Goal: Check status: Check status

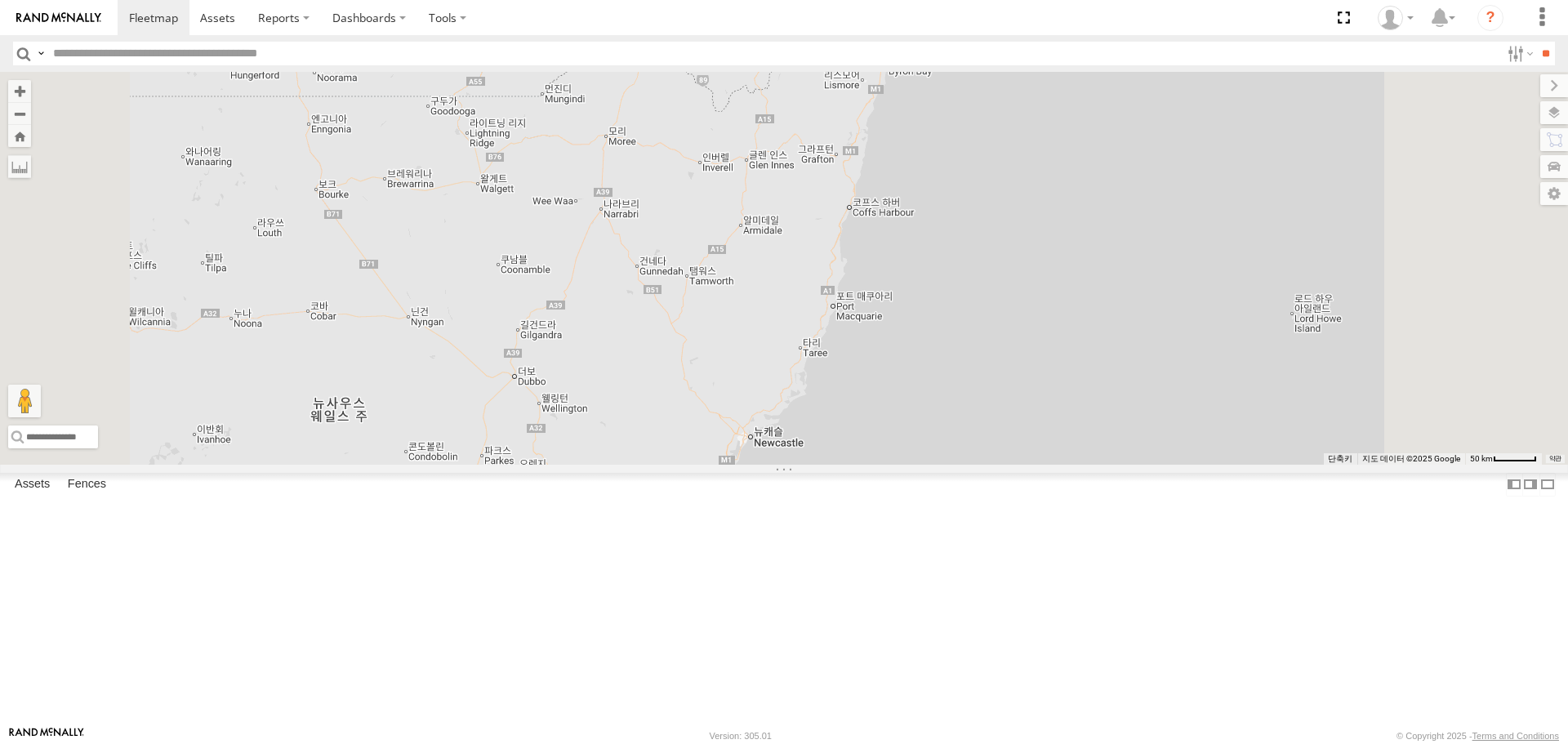
click at [0, 0] on div "Kia Sportage SX 2023" at bounding box center [0, 0] width 0 height 0
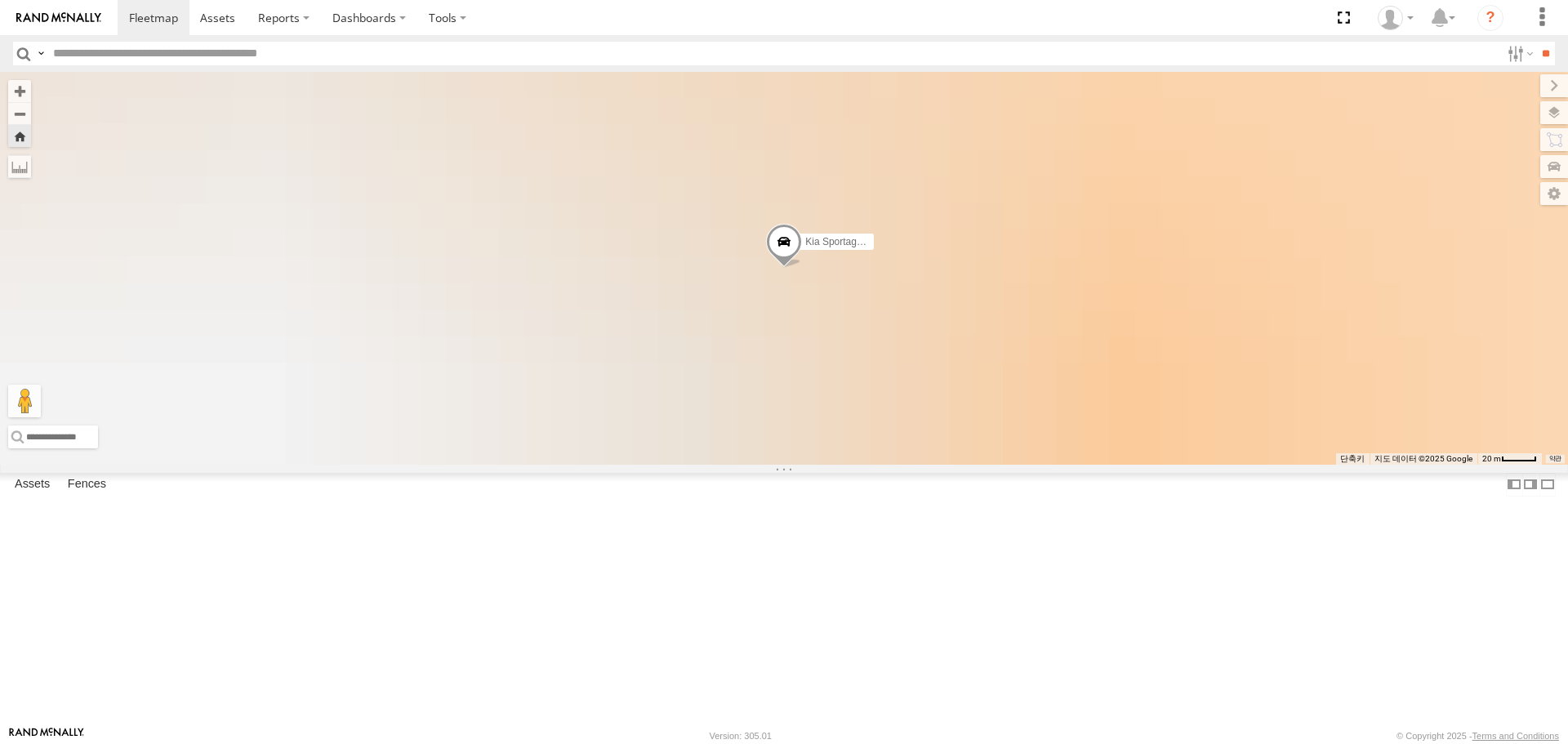
click at [0, 0] on link at bounding box center [0, 0] width 0 height 0
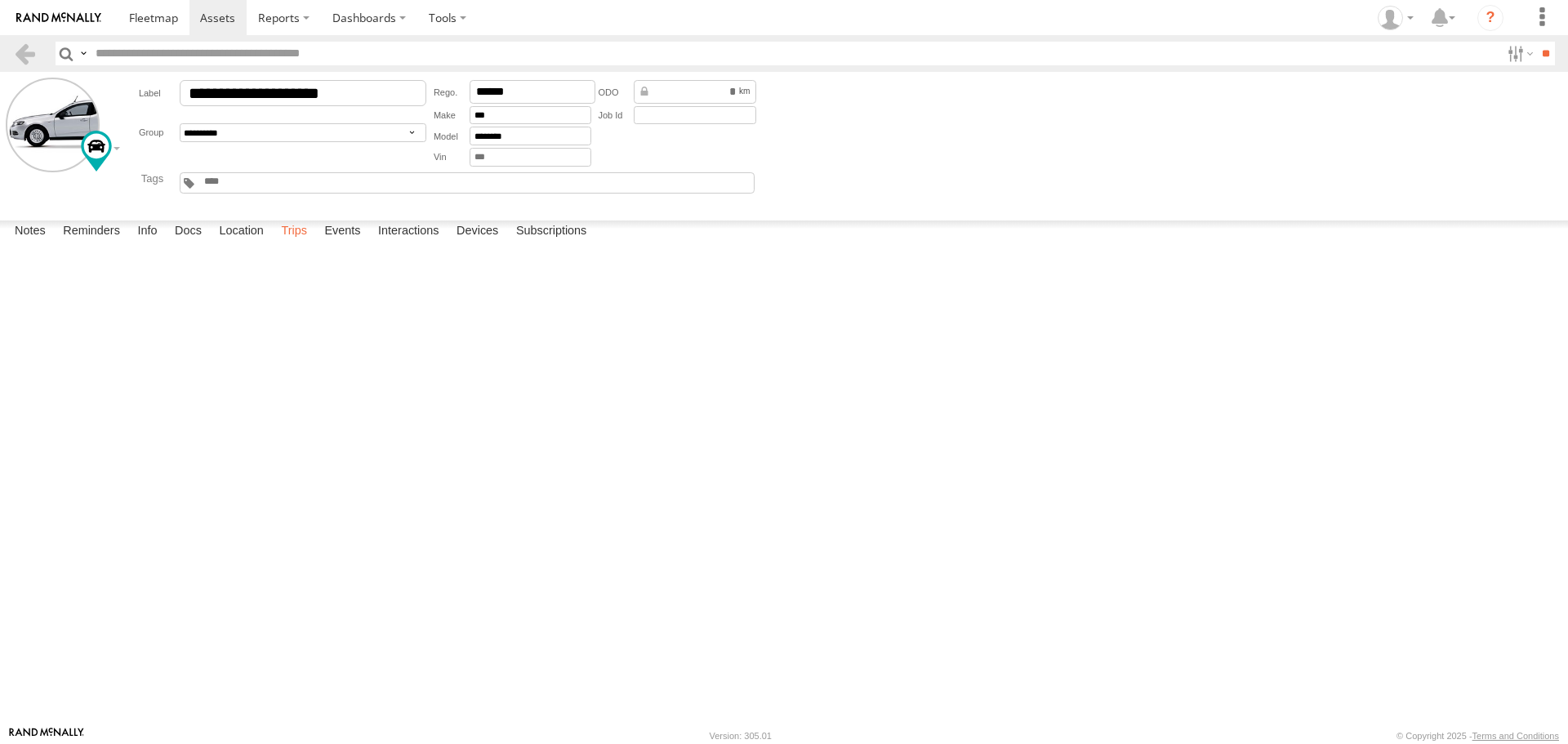
click at [295, 244] on label "Trips" at bounding box center [294, 231] width 43 height 23
